Goal: Find specific page/section: Find specific page/section

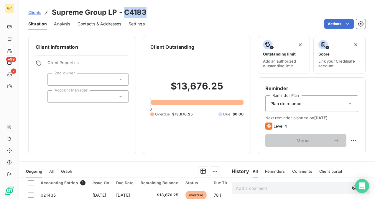
scroll to position [59, 0]
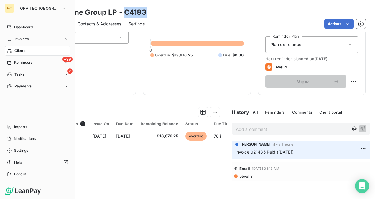
click at [27, 50] on div "Clients" at bounding box center [38, 50] width 66 height 9
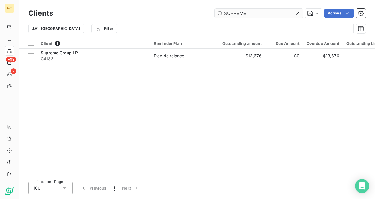
drag, startPoint x: 263, startPoint y: 8, endPoint x: 216, endPoint y: 10, distance: 46.9
click at [216, 10] on div "Clients SUPREME Actions" at bounding box center [196, 13] width 337 height 12
click at [298, 15] on icon at bounding box center [298, 13] width 6 height 6
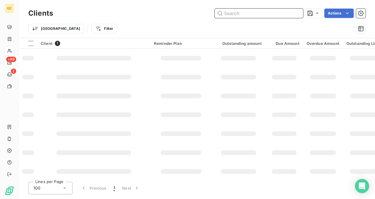
click at [256, 15] on input "text" at bounding box center [259, 13] width 88 height 9
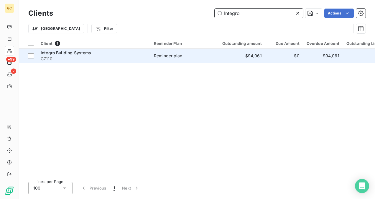
type input "Integro"
click at [116, 58] on span "C7110" at bounding box center [94, 59] width 106 height 6
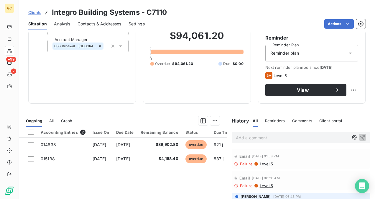
scroll to position [80, 0]
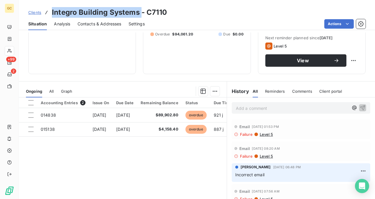
drag, startPoint x: 140, startPoint y: 13, endPoint x: 51, endPoint y: 10, distance: 88.8
click at [51, 10] on div "Clients Integro Building Systems - C7110" at bounding box center [97, 12] width 139 height 11
copy h3 "Integro Building Systems"
click at [100, 24] on span "Contacts & Addresses" at bounding box center [100, 24] width 44 height 6
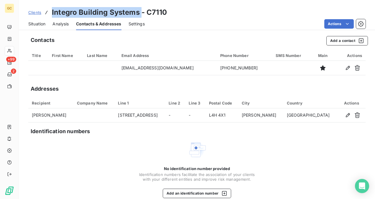
copy h3 "Integro Building Systems"
